Goal: Navigation & Orientation: Find specific page/section

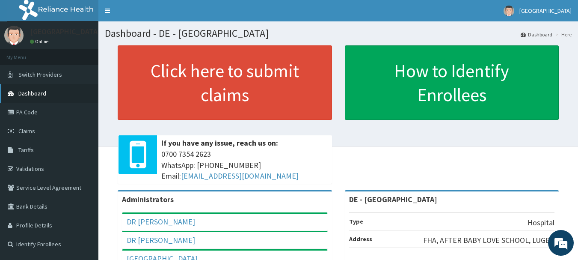
click at [36, 92] on span "Dashboard" at bounding box center [32, 93] width 28 height 8
click at [28, 115] on link "PA Code" at bounding box center [49, 112] width 98 height 19
